Goal: Task Accomplishment & Management: Complete application form

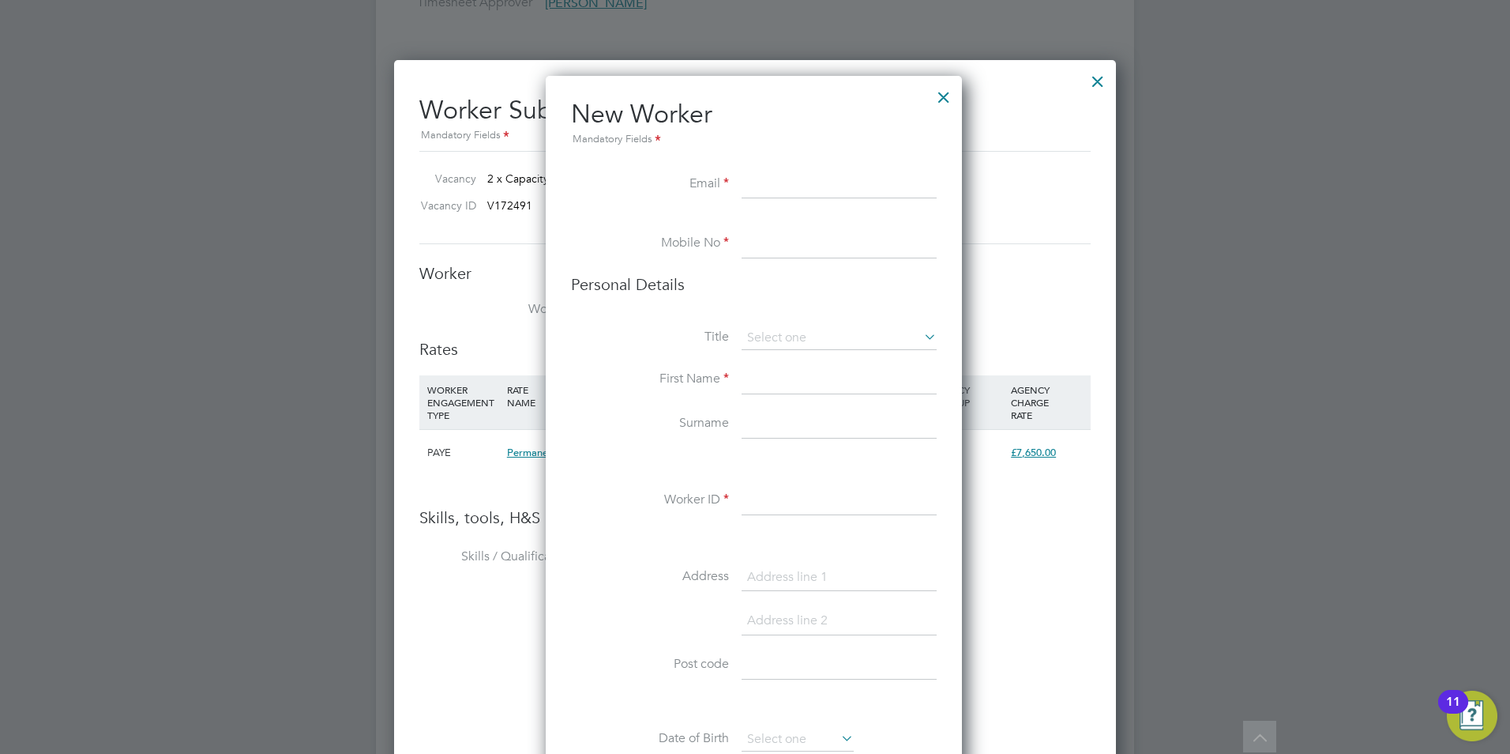
click at [946, 96] on div at bounding box center [944, 93] width 28 height 28
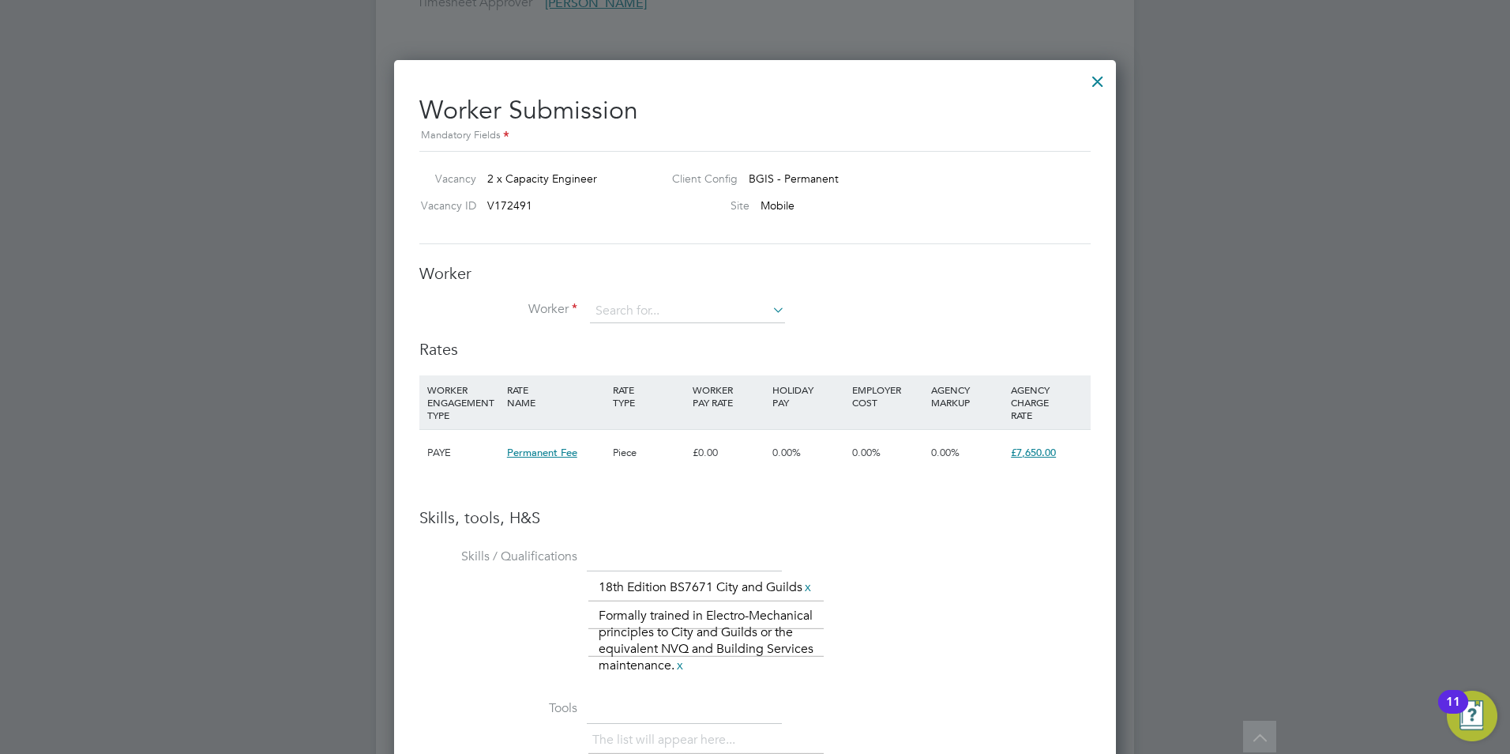
click at [1093, 83] on div at bounding box center [1098, 77] width 28 height 28
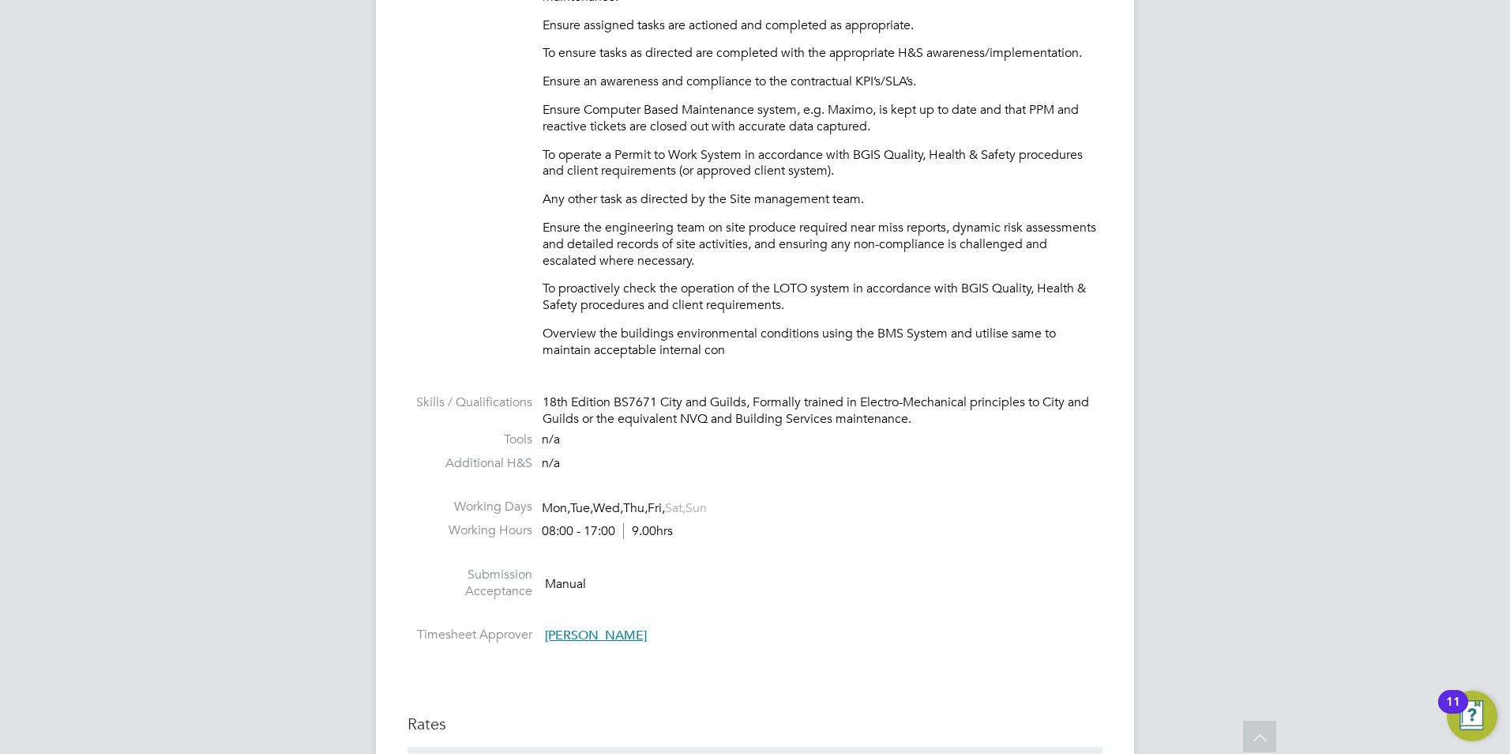
scroll to position [1007, 0]
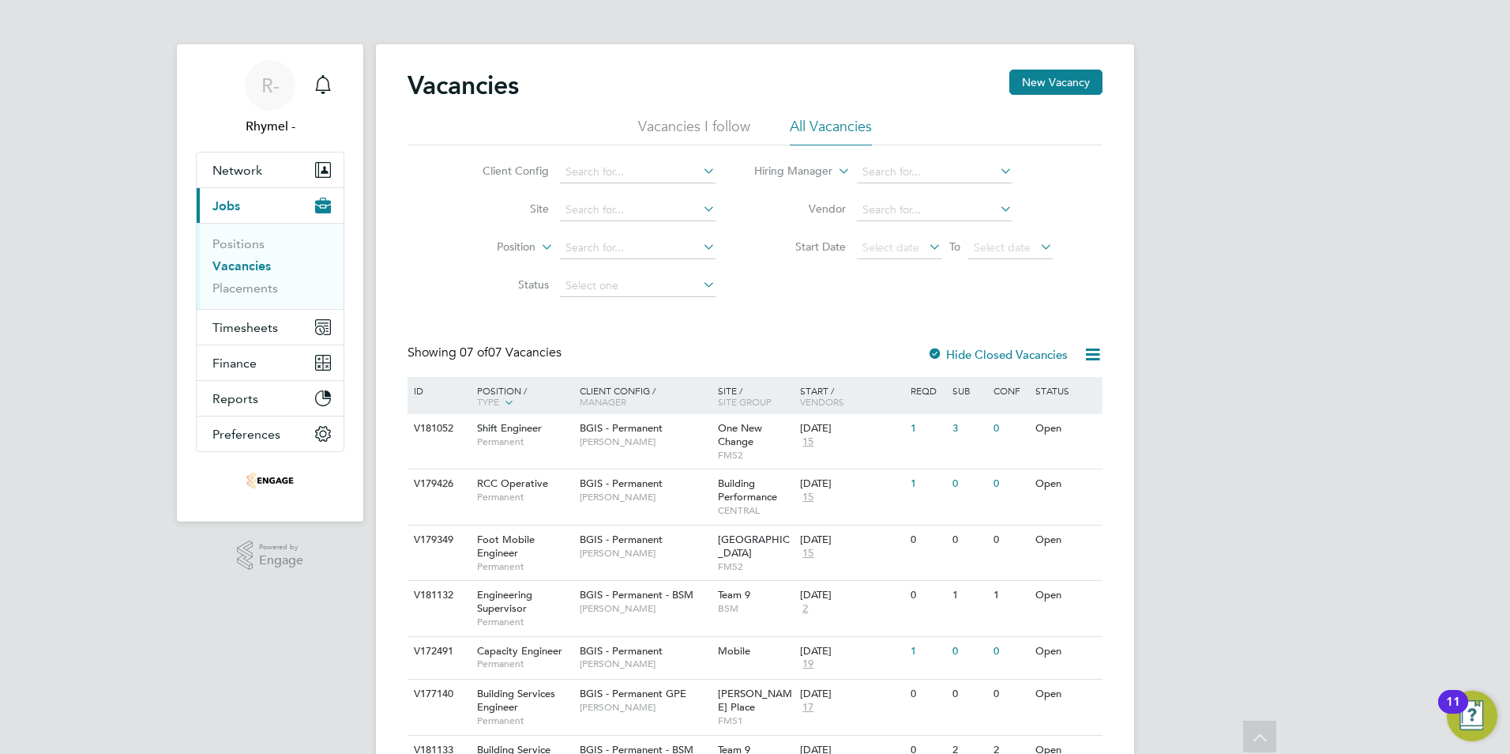
scroll to position [79, 0]
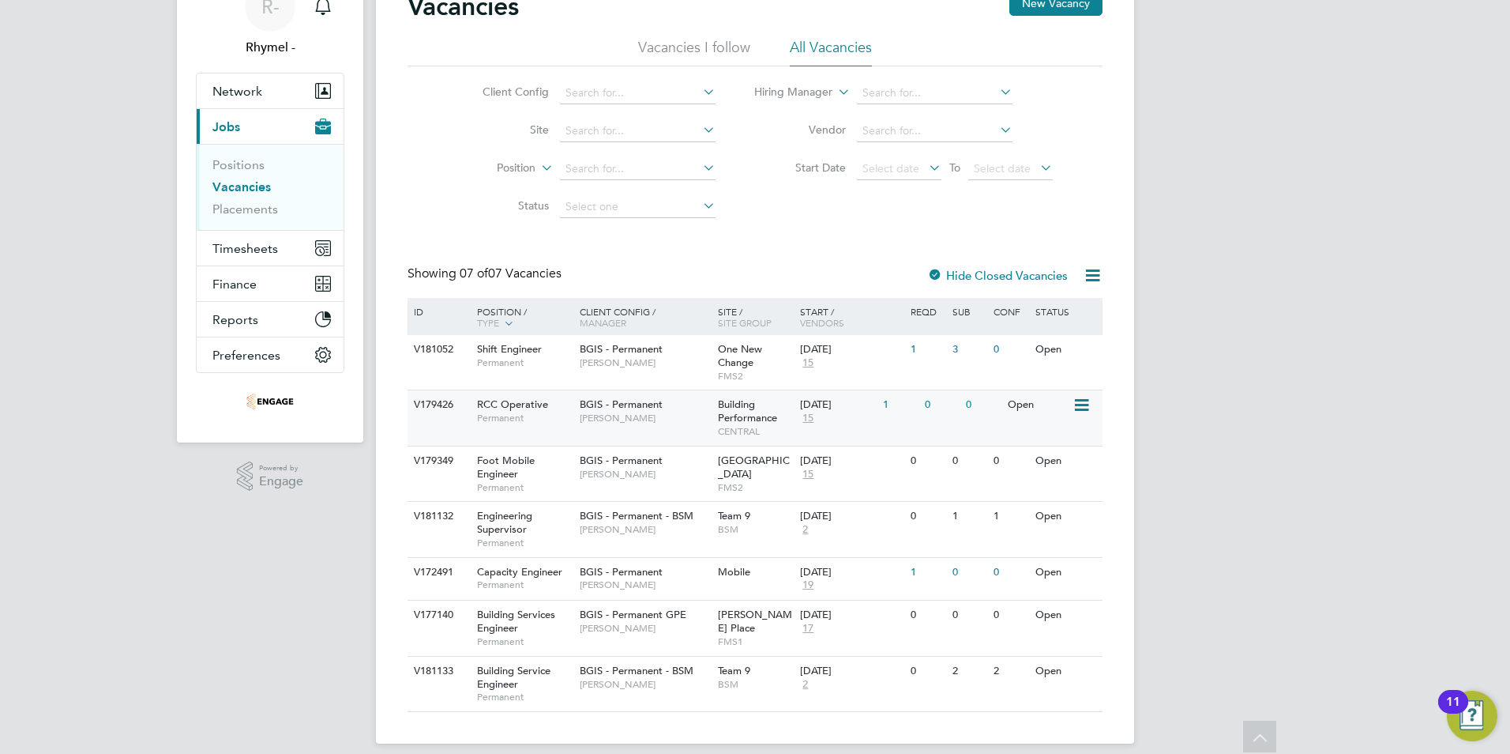
click at [513, 406] on span "RCC Operative" at bounding box center [512, 403] width 71 height 13
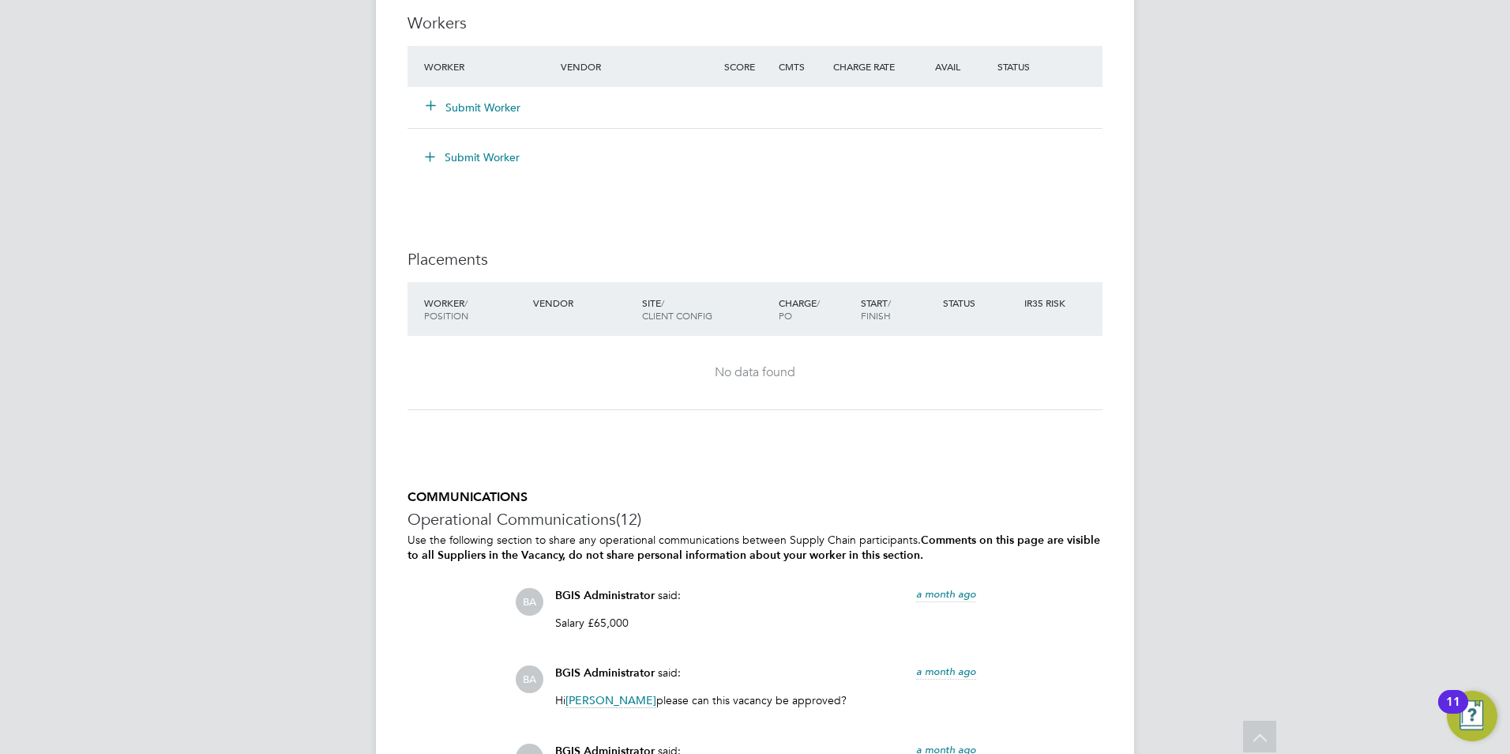
scroll to position [3239, 0]
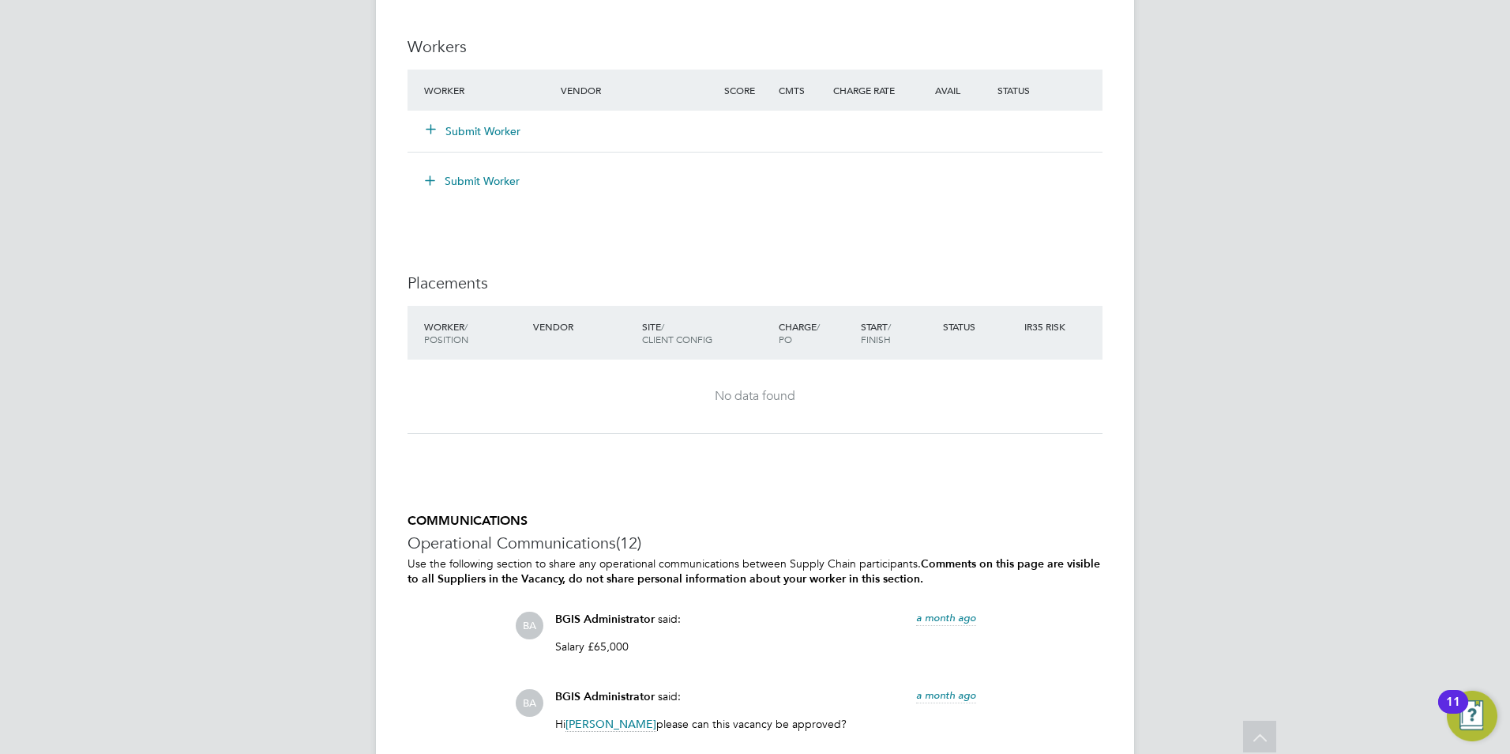
click at [464, 139] on button "Submit Worker" at bounding box center [474, 131] width 95 height 16
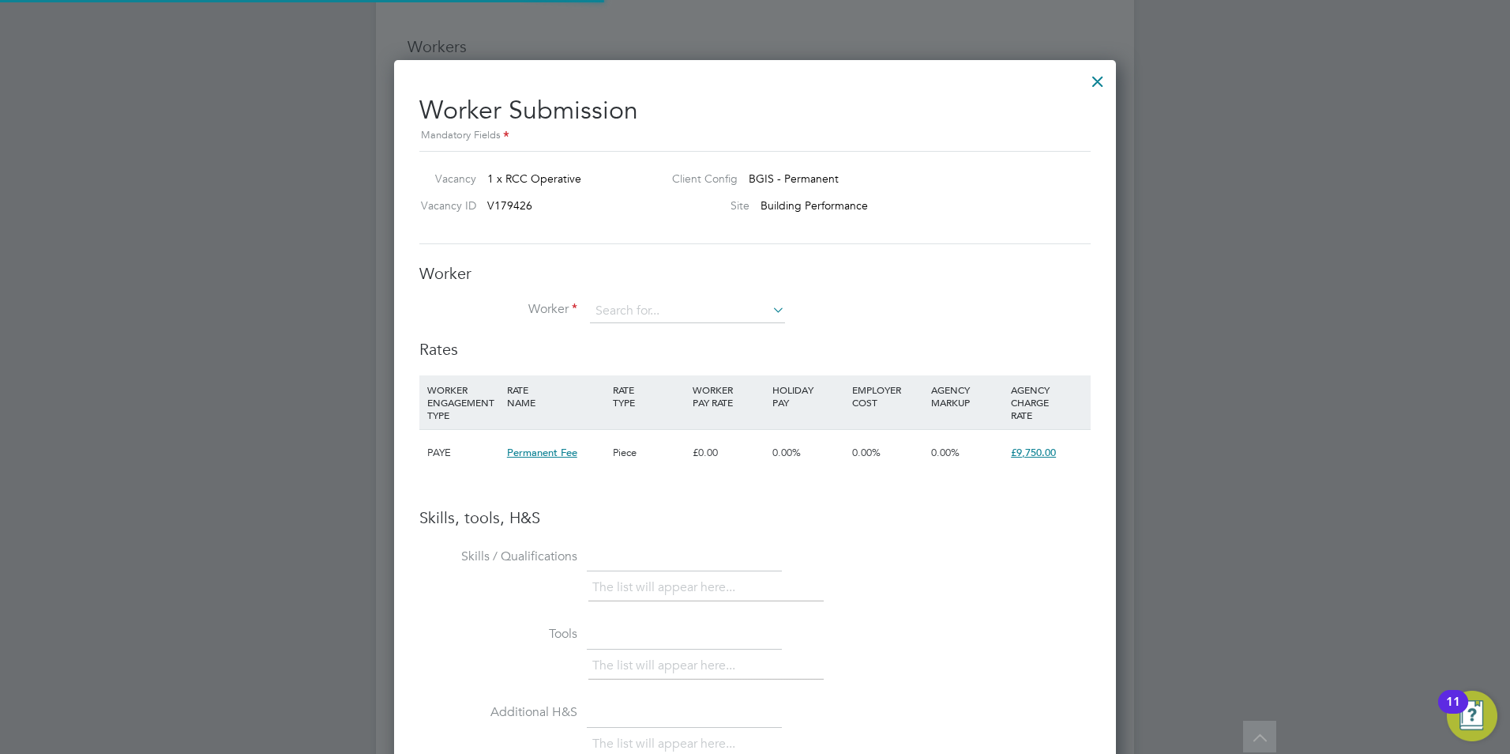
scroll to position [0, 0]
click at [637, 310] on input at bounding box center [687, 311] width 195 height 24
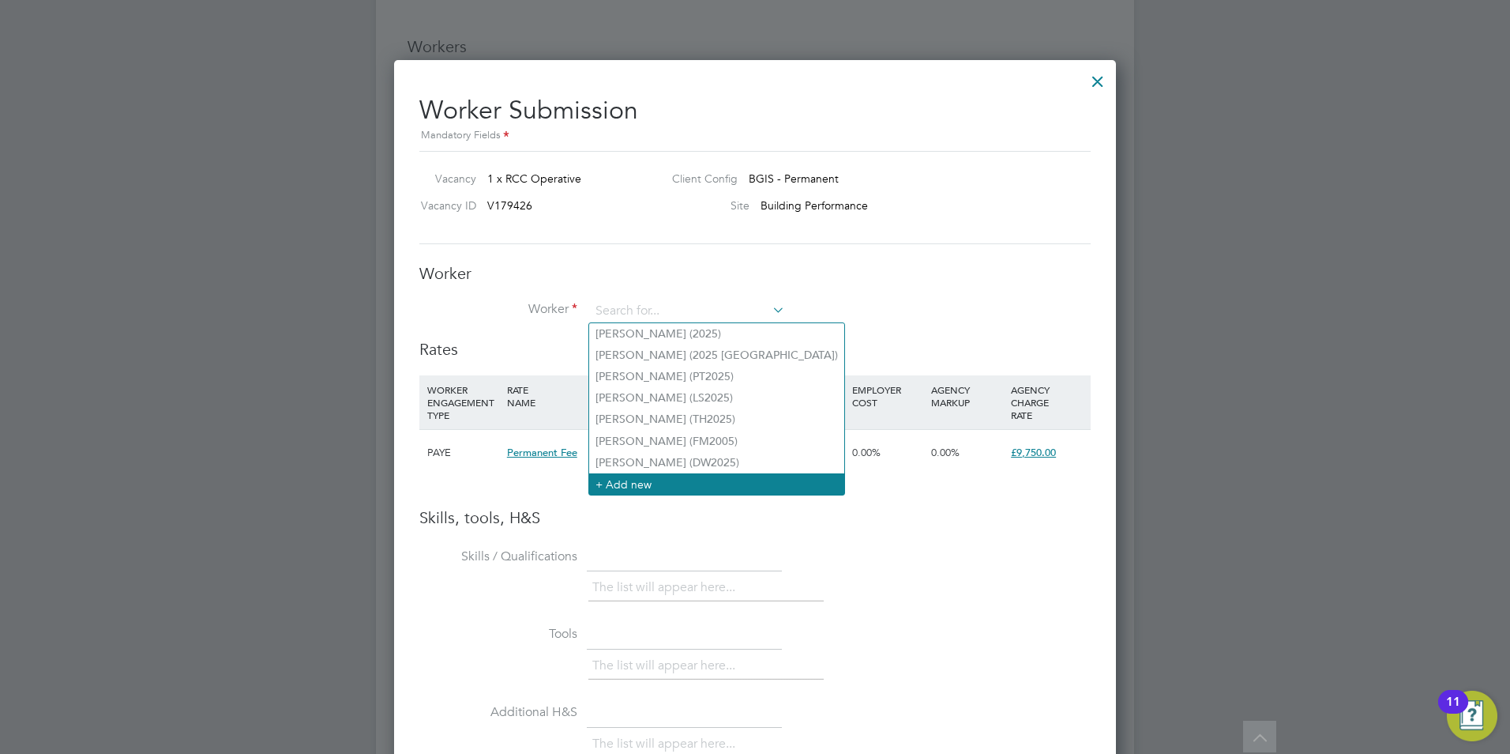
click at [660, 488] on li "+ Add new" at bounding box center [716, 483] width 255 height 21
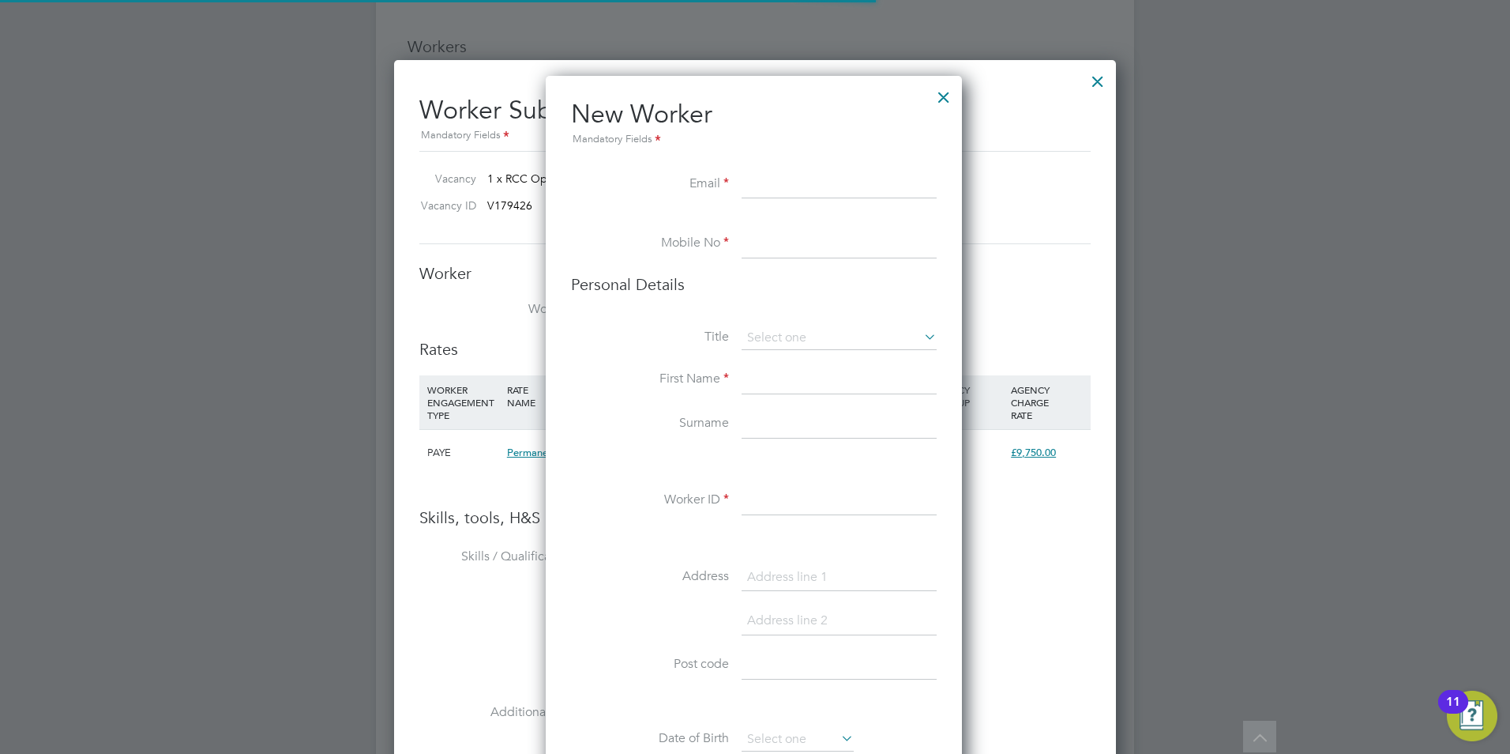
scroll to position [1337, 419]
paste input "johnswallow79@gmail.com"
type input "johnswallow79@gmail.com"
click at [756, 243] on input at bounding box center [839, 244] width 195 height 28
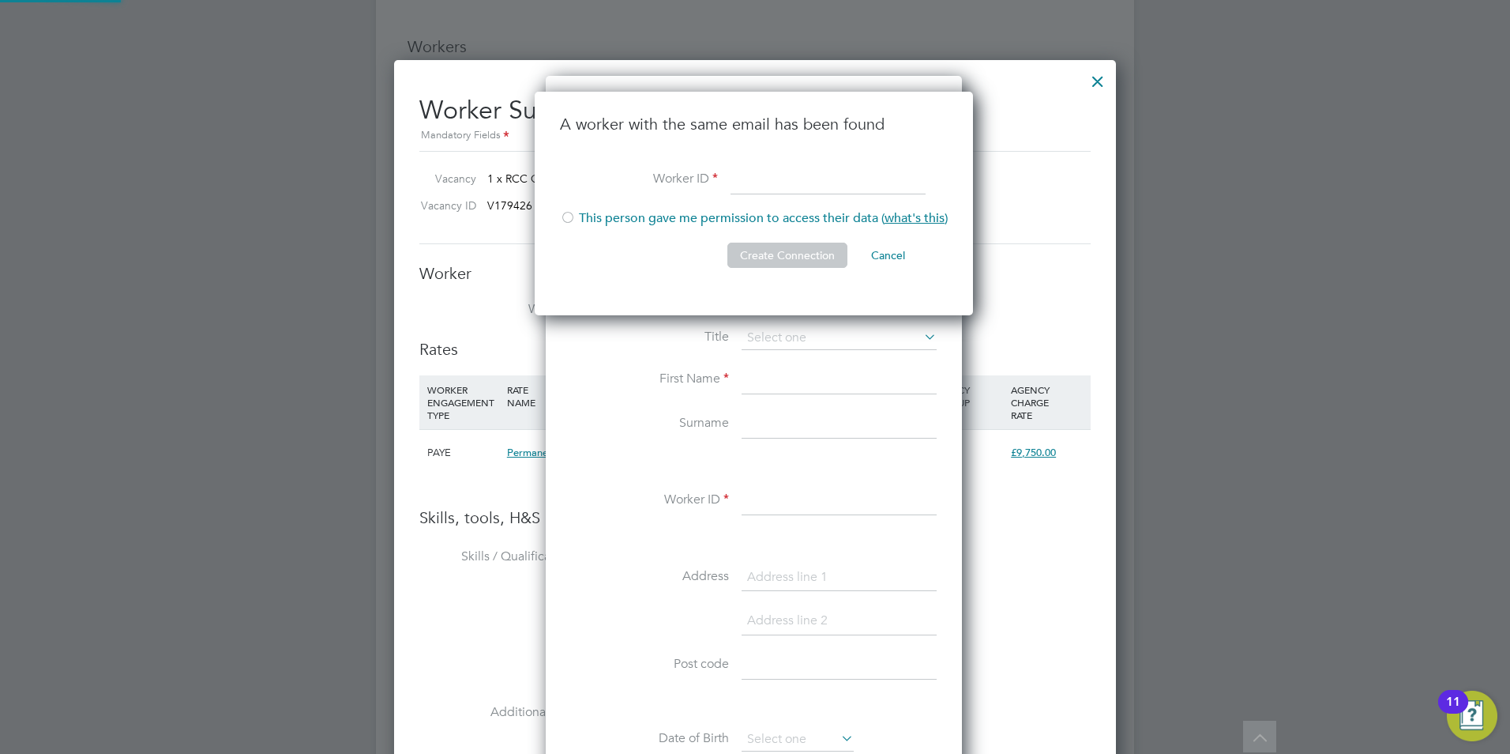
scroll to position [224, 441]
click at [972, 129] on div "A worker with the same email has been found Worker ID This person gave me permi…" at bounding box center [754, 204] width 438 height 224
click at [887, 247] on button "Cancel" at bounding box center [888, 255] width 59 height 25
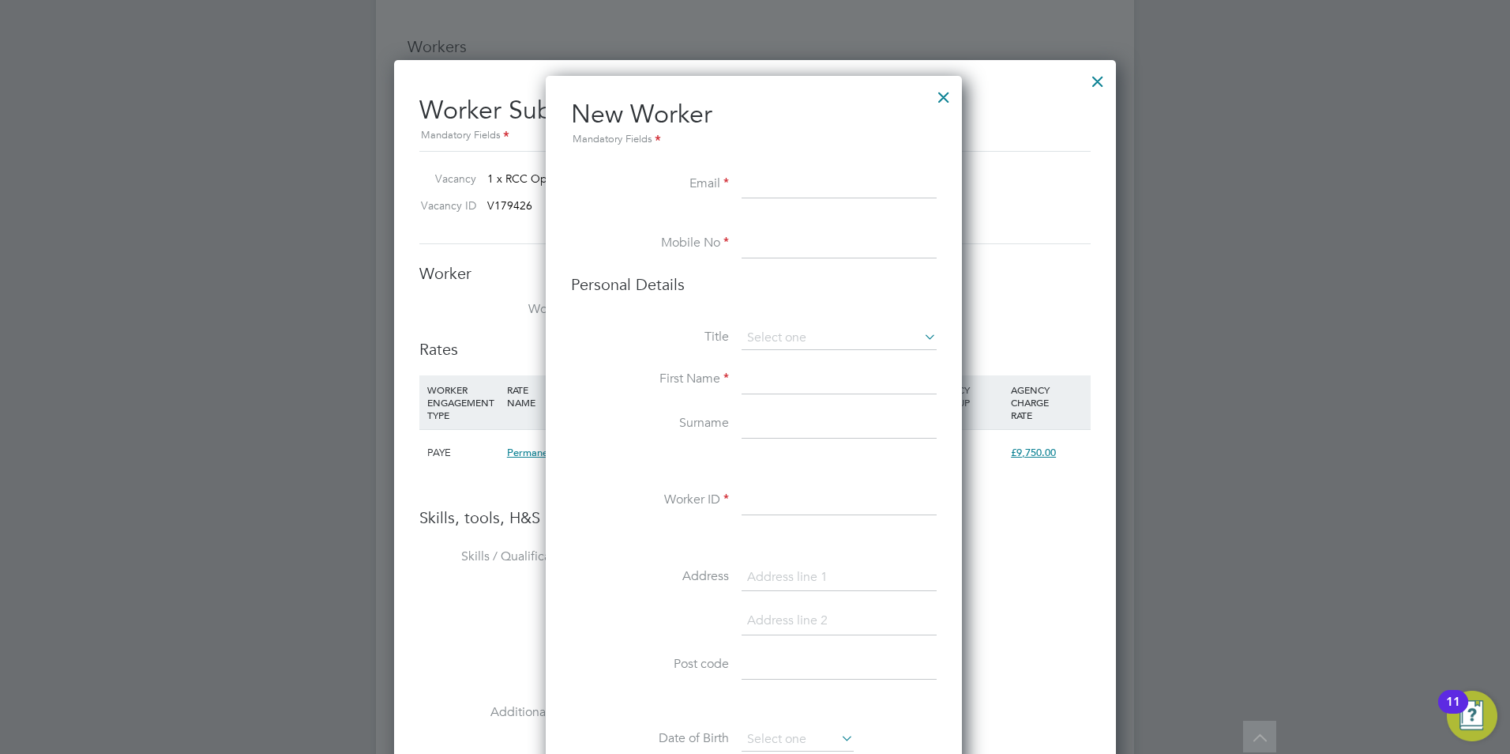
click at [946, 100] on div at bounding box center [944, 93] width 28 height 28
